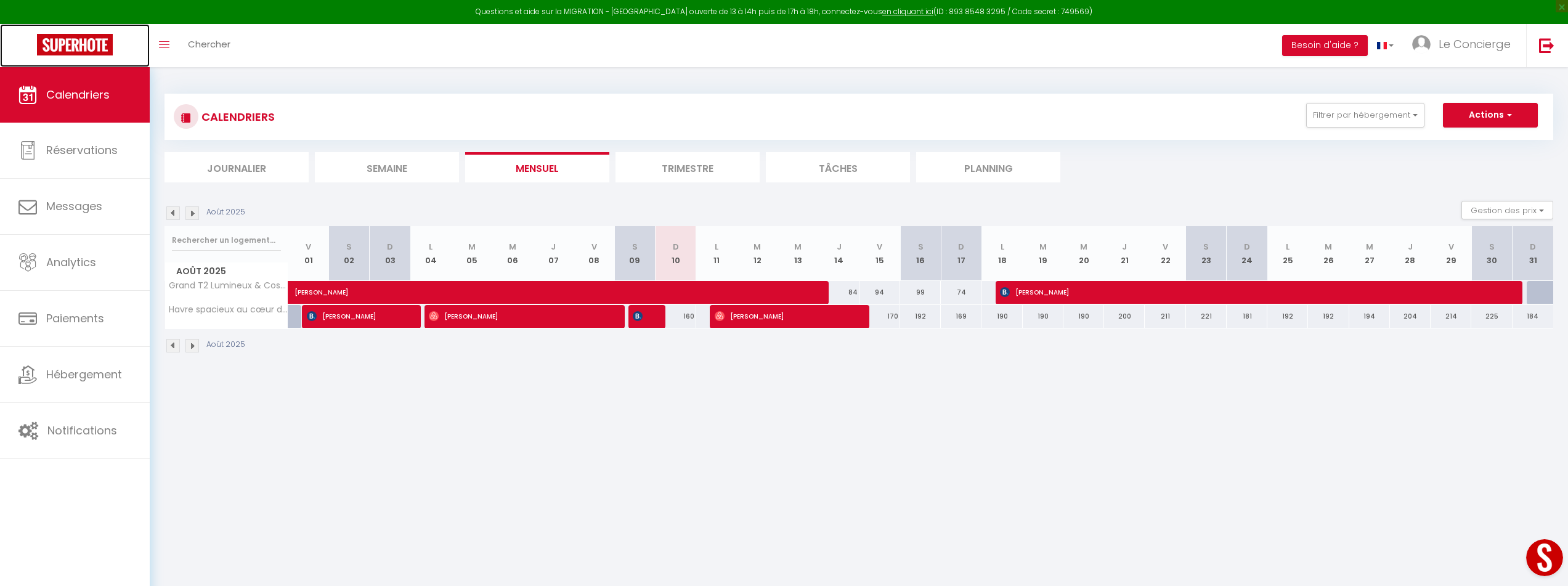
click at [75, 47] on img at bounding box center [74, 45] width 76 height 22
click at [1455, 56] on link "Le Concierge" at bounding box center [1464, 46] width 123 height 43
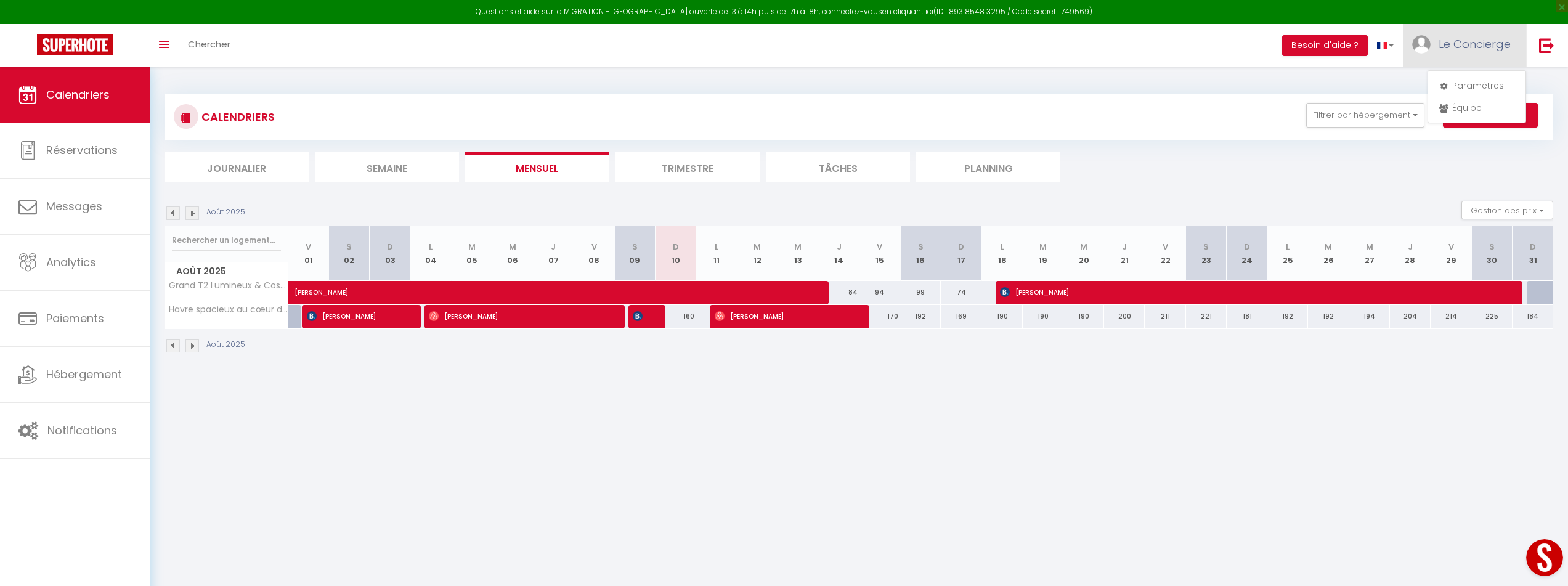
click at [1455, 56] on link "Le Concierge" at bounding box center [1464, 46] width 123 height 43
click at [1345, 42] on button "Besoin d'aide ?" at bounding box center [1324, 45] width 86 height 21
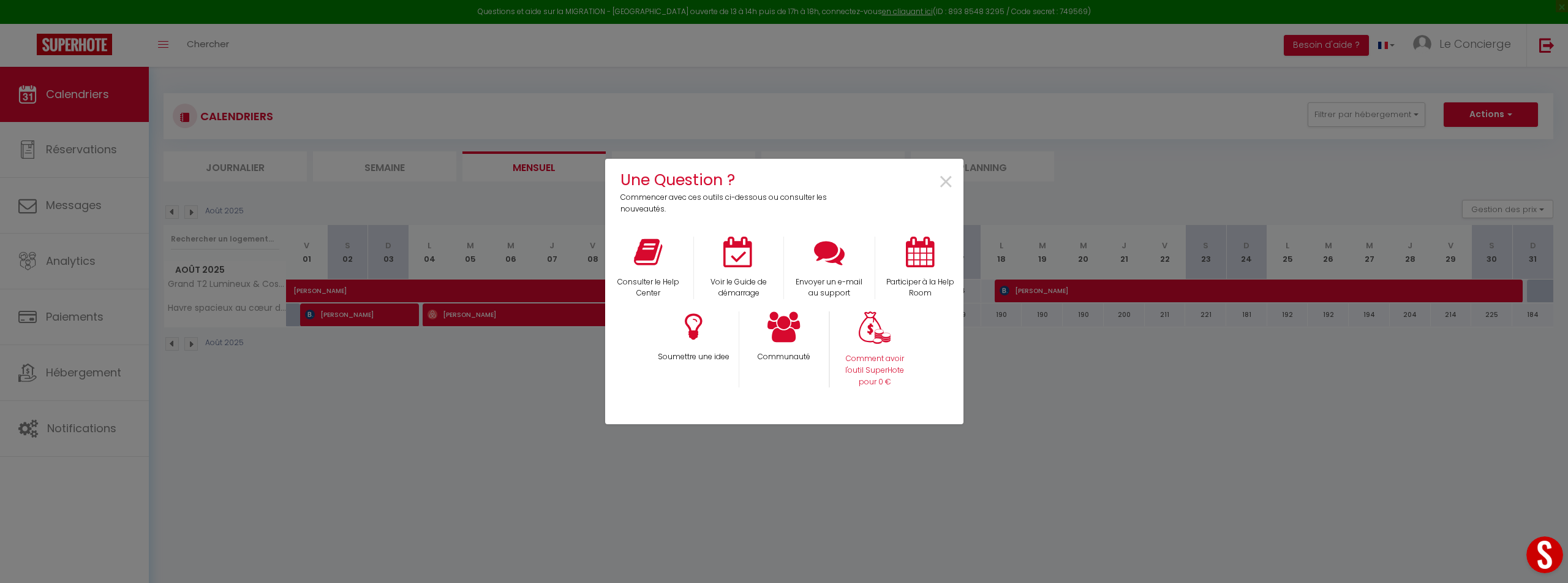
click at [895, 343] on div "Comment avoir l'outil SuperHote pour 0 €" at bounding box center [875, 350] width 91 height 76
click at [873, 375] on p "Comment avoir l'outil SuperHote pour 0 €" at bounding box center [875, 370] width 74 height 35
